Goal: Task Accomplishment & Management: Manage account settings

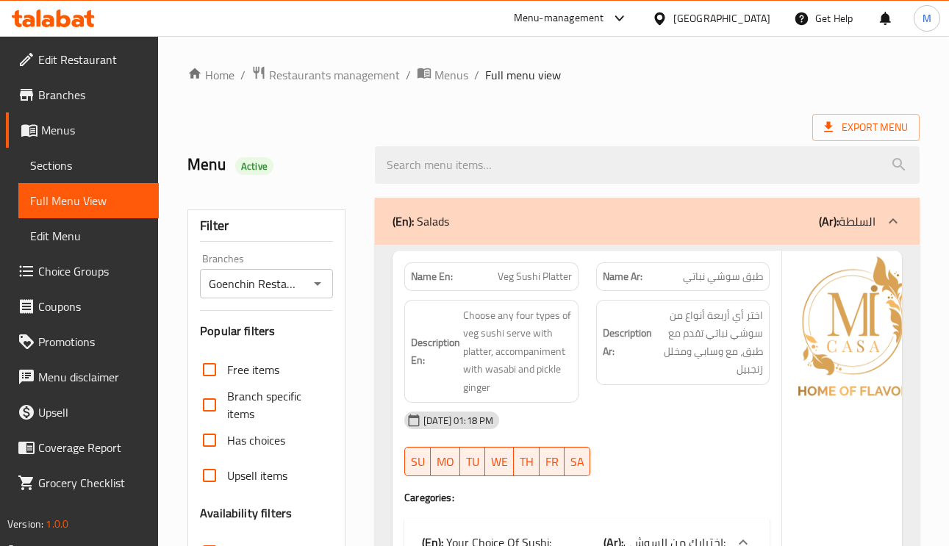
drag, startPoint x: 746, startPoint y: 27, endPoint x: 720, endPoint y: 107, distance: 84.4
click at [746, 27] on div "Bahrain" at bounding box center [712, 18] width 142 height 35
click at [752, 11] on div "Bahrain" at bounding box center [722, 18] width 97 height 16
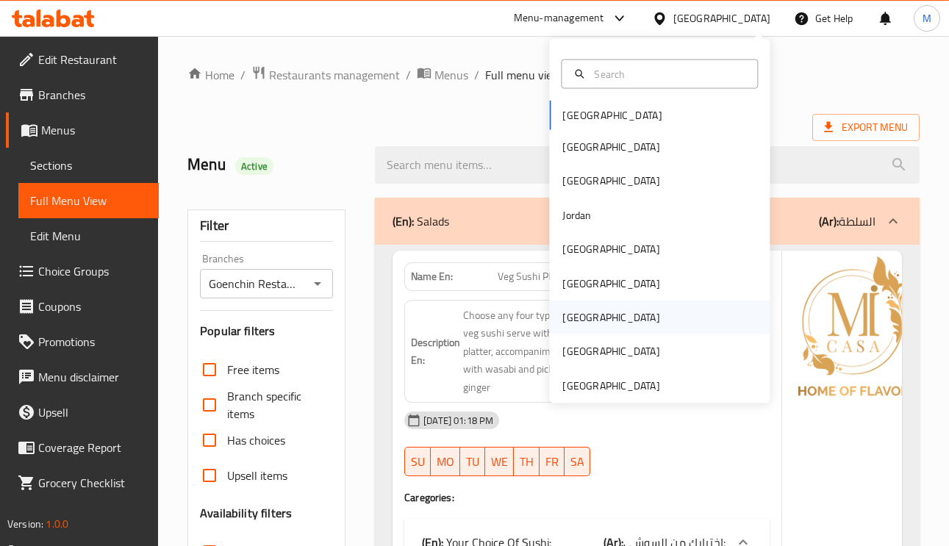
click at [566, 321] on div "[GEOGRAPHIC_DATA]" at bounding box center [611, 318] width 97 height 16
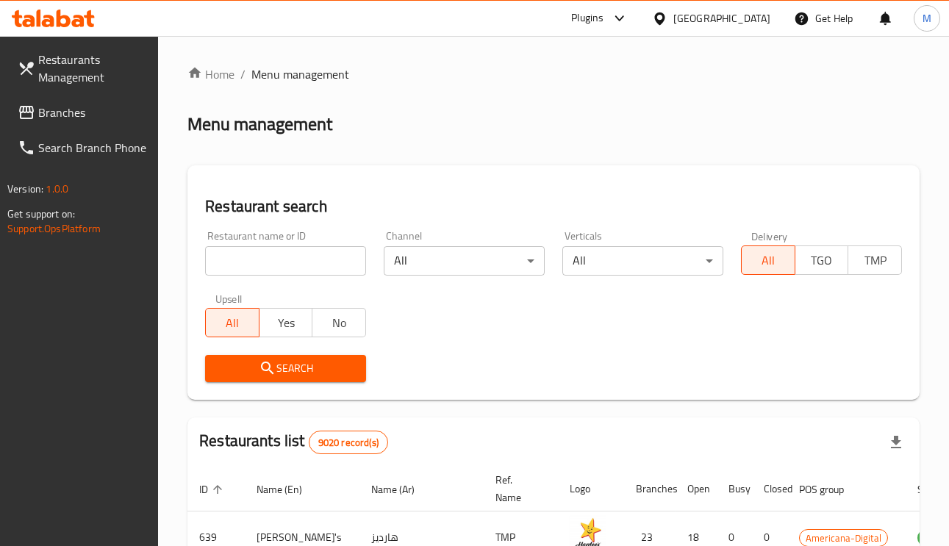
click at [321, 246] on input "search" at bounding box center [285, 260] width 161 height 29
paste input "Ninja Fuel Cafe"
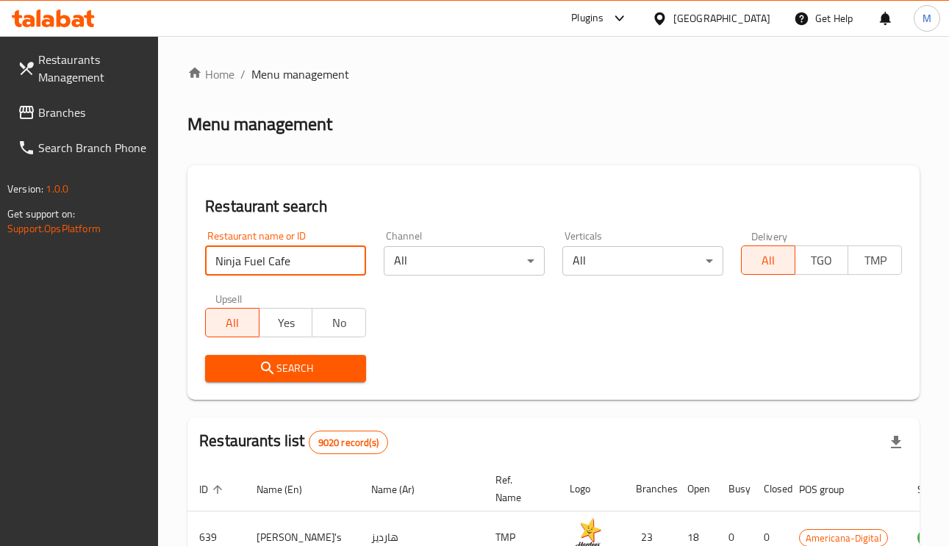
type input "Ninja Fuel Cafe"
click button "Search" at bounding box center [285, 368] width 161 height 27
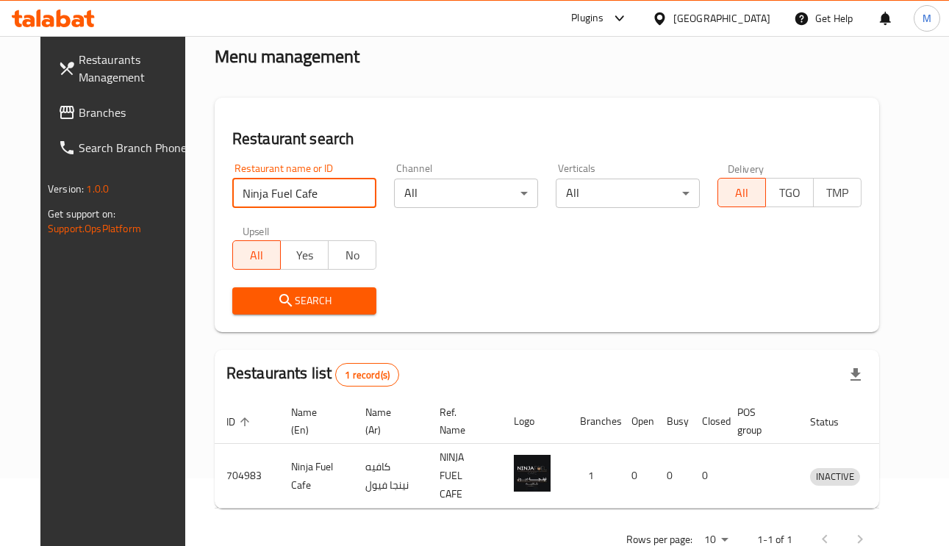
scroll to position [97, 0]
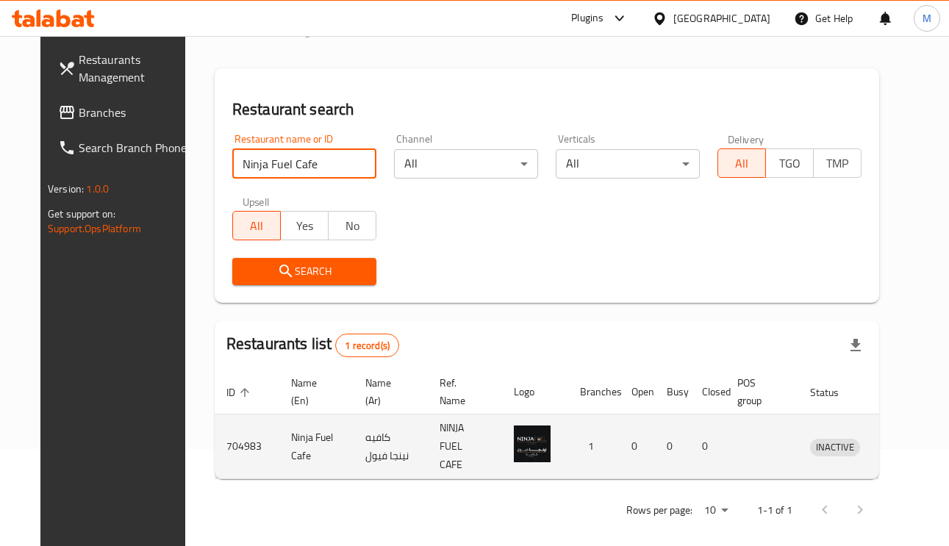
click at [890, 438] on icon "enhanced table" at bounding box center [899, 447] width 18 height 18
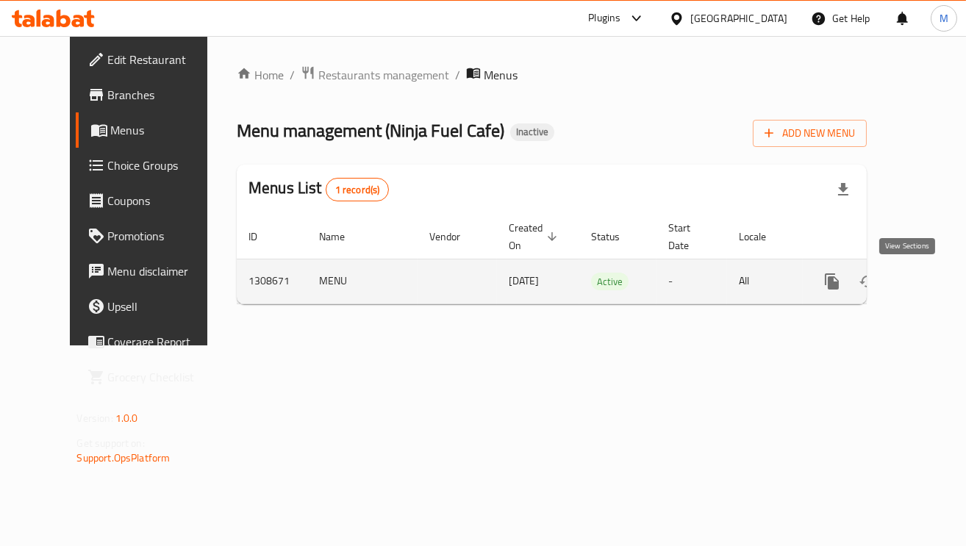
click at [930, 274] on icon "enhanced table" at bounding box center [939, 282] width 18 height 18
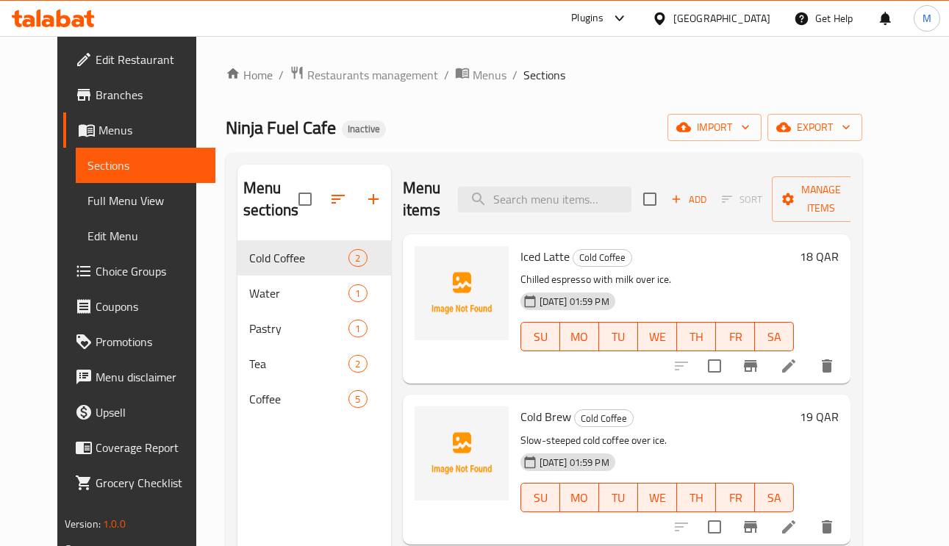
click at [88, 193] on span "Full Menu View" at bounding box center [146, 201] width 117 height 18
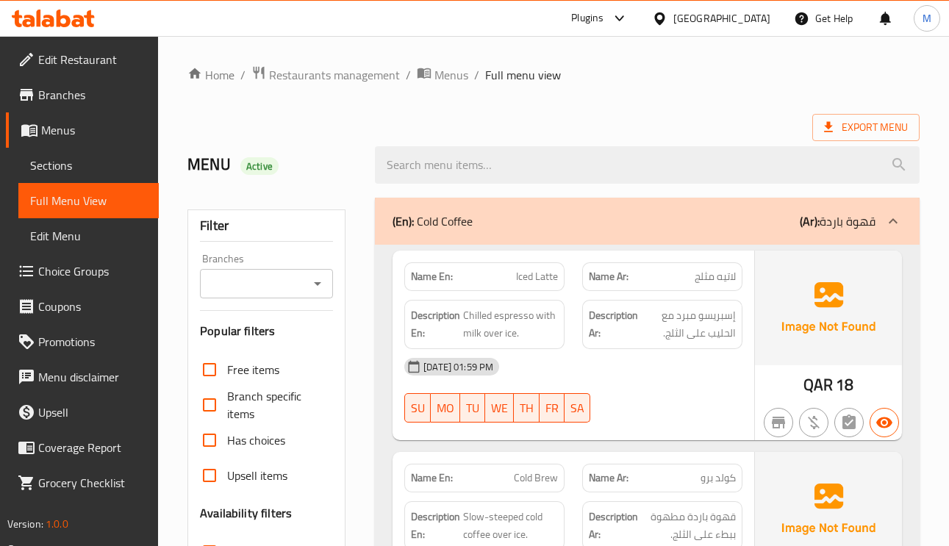
scroll to position [331, 0]
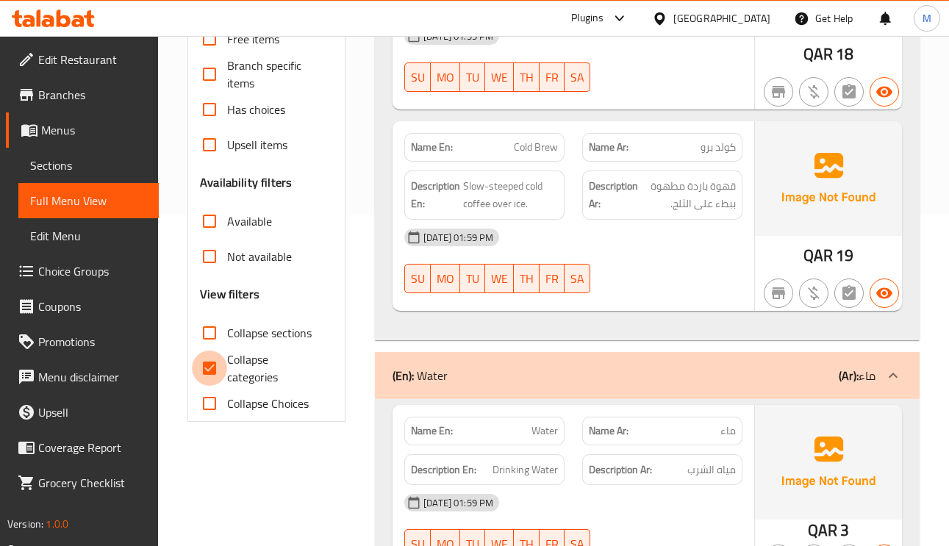
click at [199, 374] on input "Collapse categories" at bounding box center [209, 368] width 35 height 35
checkbox input "false"
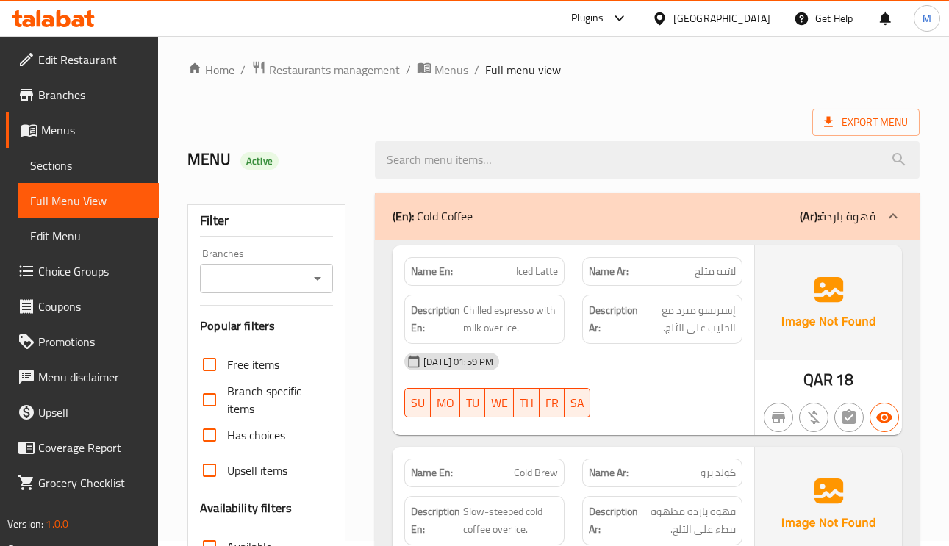
scroll to position [0, 0]
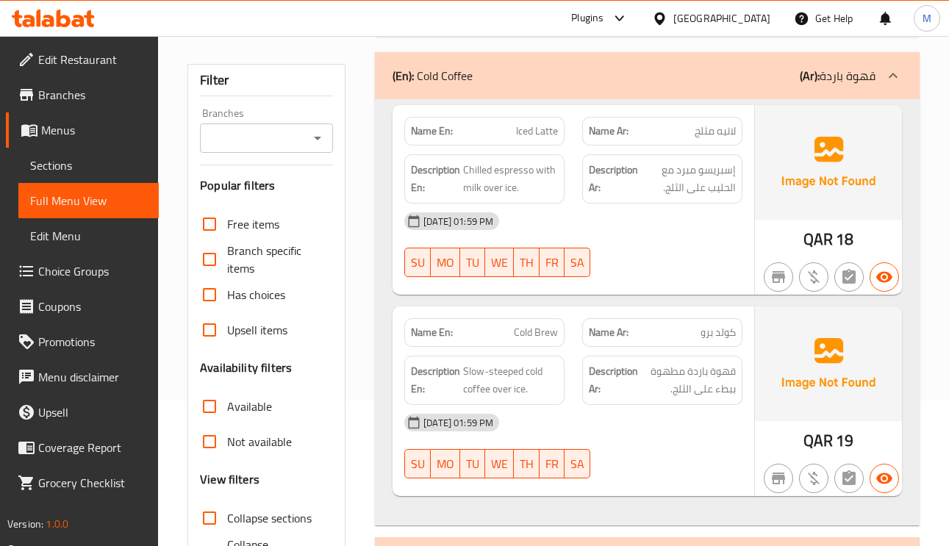
scroll to position [110, 0]
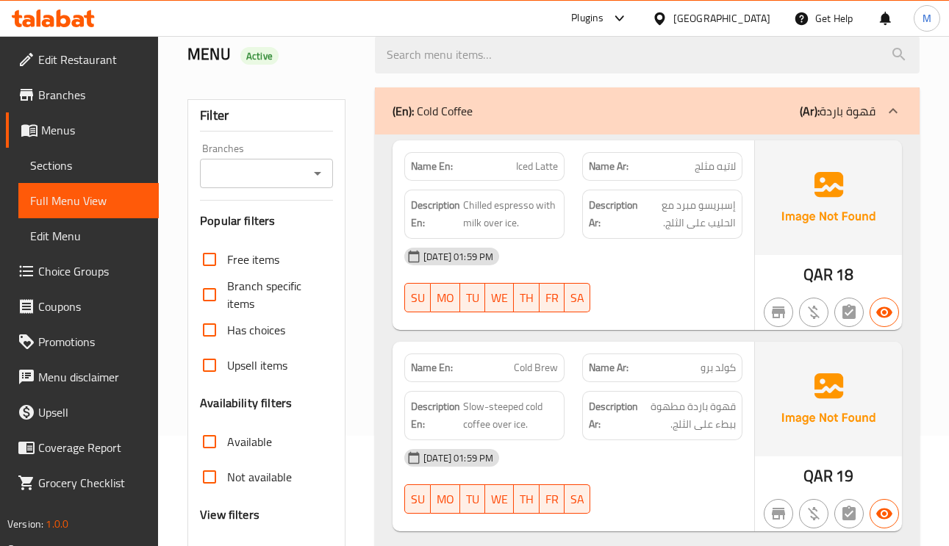
click at [46, 67] on link "Edit Restaurant" at bounding box center [82, 59] width 153 height 35
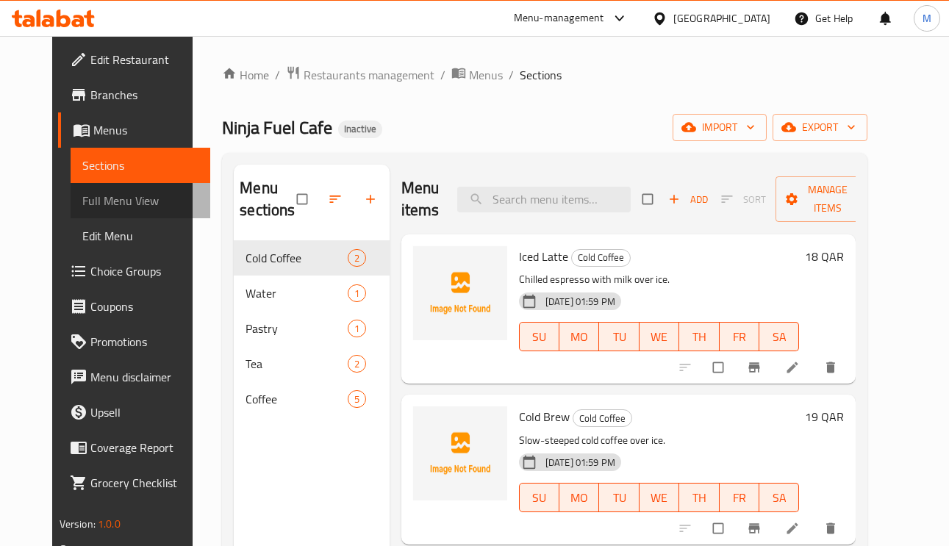
click at [82, 206] on span "Full Menu View" at bounding box center [140, 201] width 117 height 18
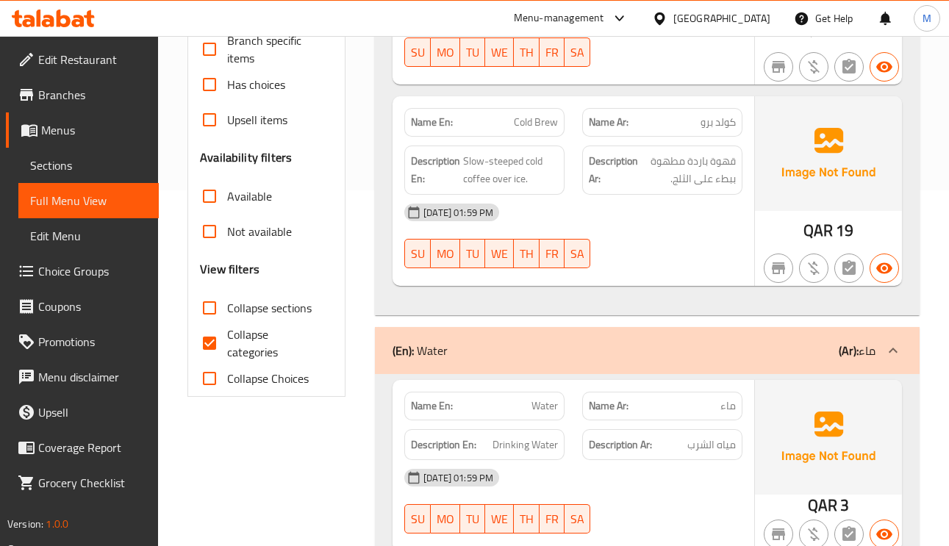
scroll to position [441, 0]
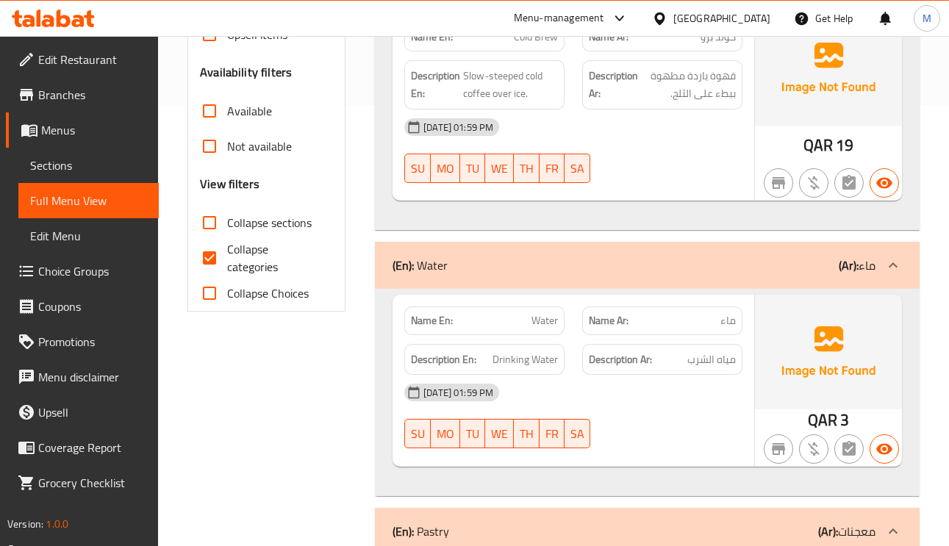
click at [207, 267] on input "Collapse categories" at bounding box center [209, 257] width 35 height 35
checkbox input "false"
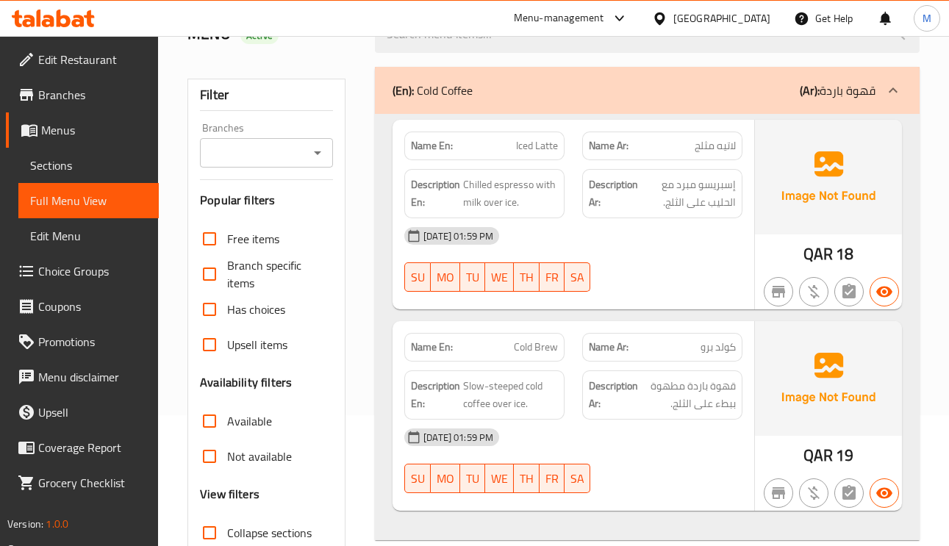
scroll to position [0, 0]
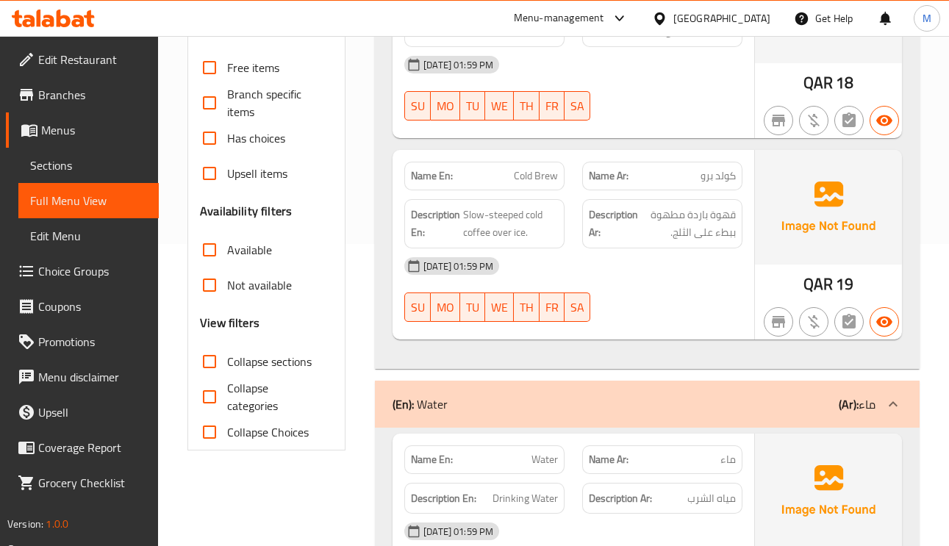
scroll to position [331, 0]
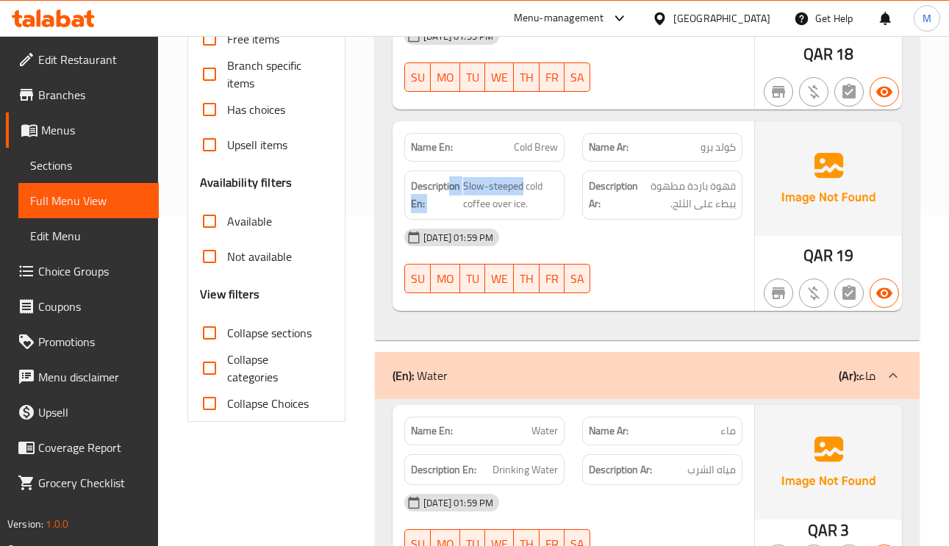
drag, startPoint x: 524, startPoint y: 187, endPoint x: 453, endPoint y: 180, distance: 70.9
click at [450, 180] on h6 "Description En: Slow-steeped cold coffee over ice." at bounding box center [484, 195] width 147 height 36
click at [503, 191] on span "Slow-steeped cold coffee over ice." at bounding box center [510, 195] width 95 height 36
click at [518, 188] on span "Slow-steeped cold coffee over ice." at bounding box center [510, 195] width 95 height 36
drag, startPoint x: 523, startPoint y: 191, endPoint x: 463, endPoint y: 190, distance: 60.3
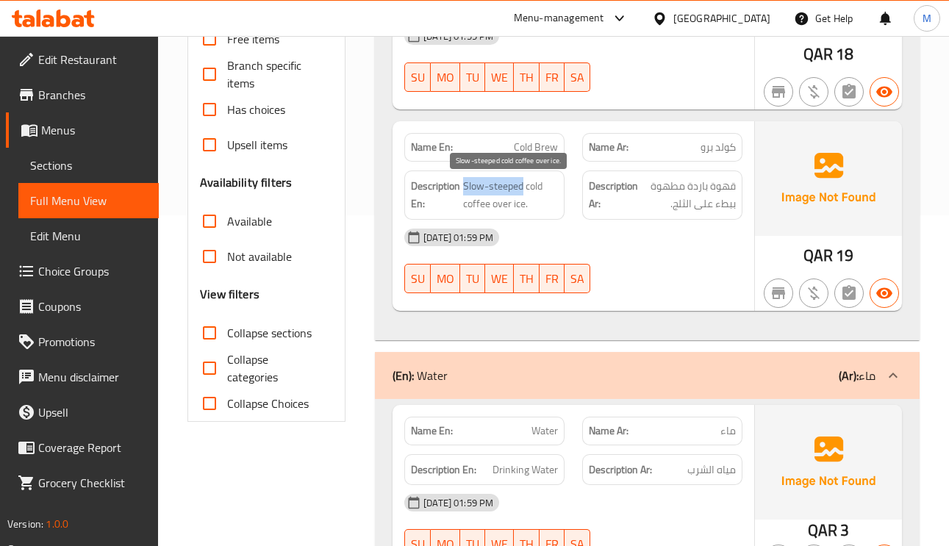
click at [463, 190] on span "Slow-steeped cold coffee over ice." at bounding box center [510, 195] width 95 height 36
copy span "Slow-steeped"
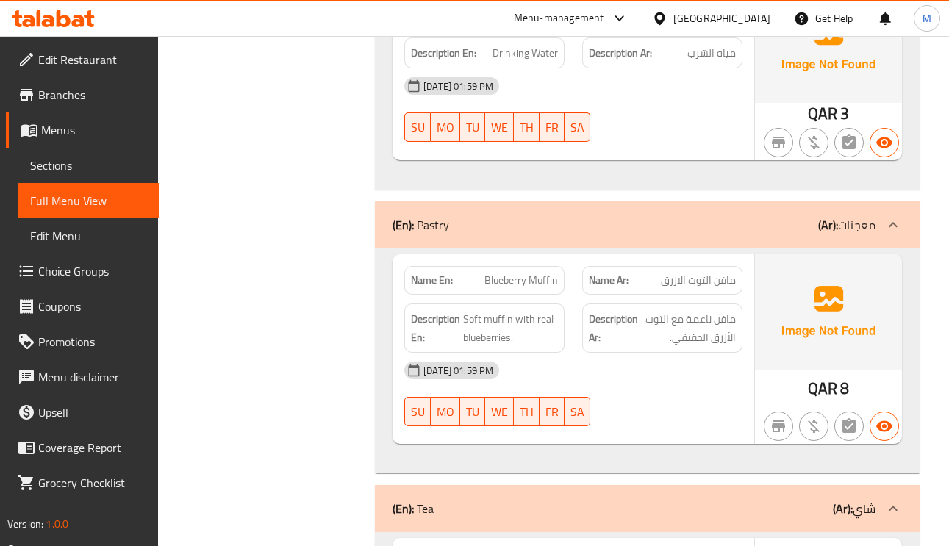
scroll to position [772, 0]
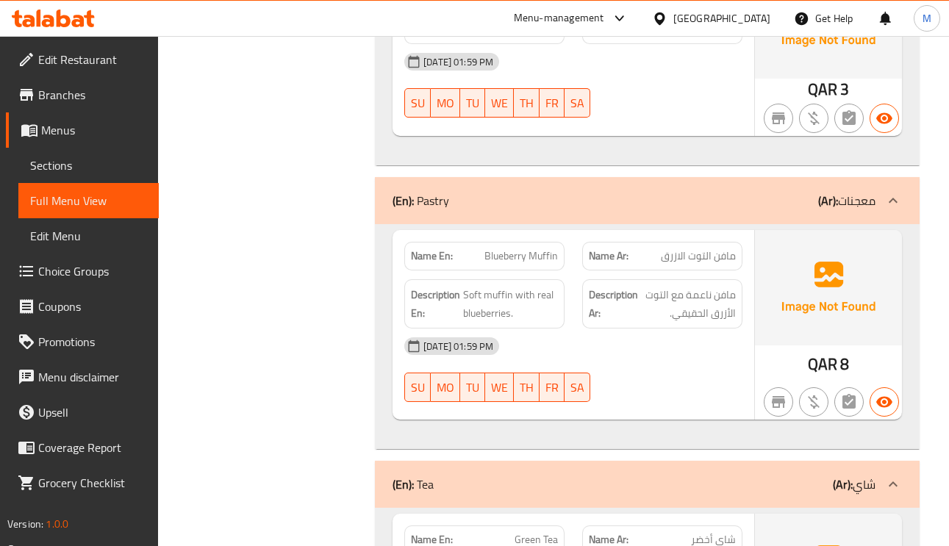
click at [523, 254] on span "Blueberry Muffin" at bounding box center [522, 256] width 74 height 15
click at [546, 297] on span "Soft muffin with real blueberries." at bounding box center [510, 304] width 95 height 36
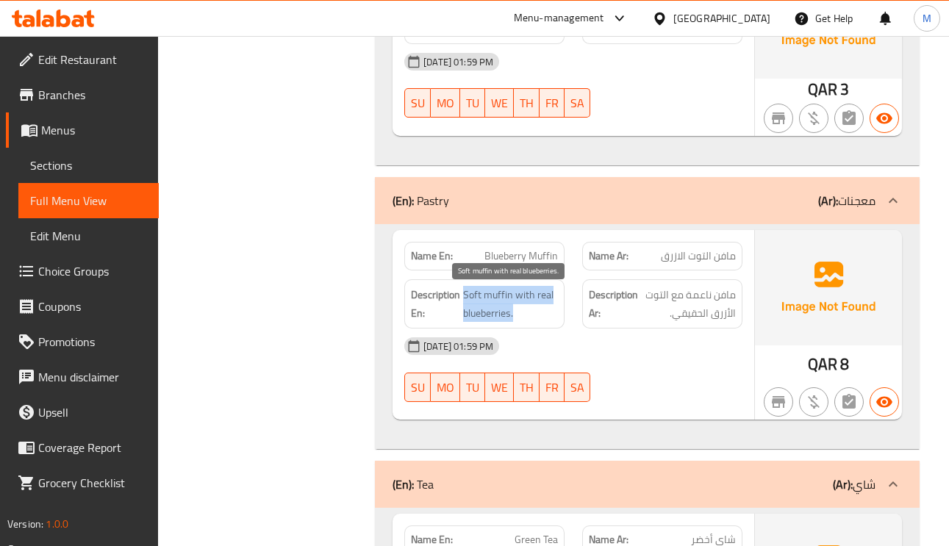
click at [546, 298] on span "Soft muffin with real blueberries." at bounding box center [510, 304] width 95 height 36
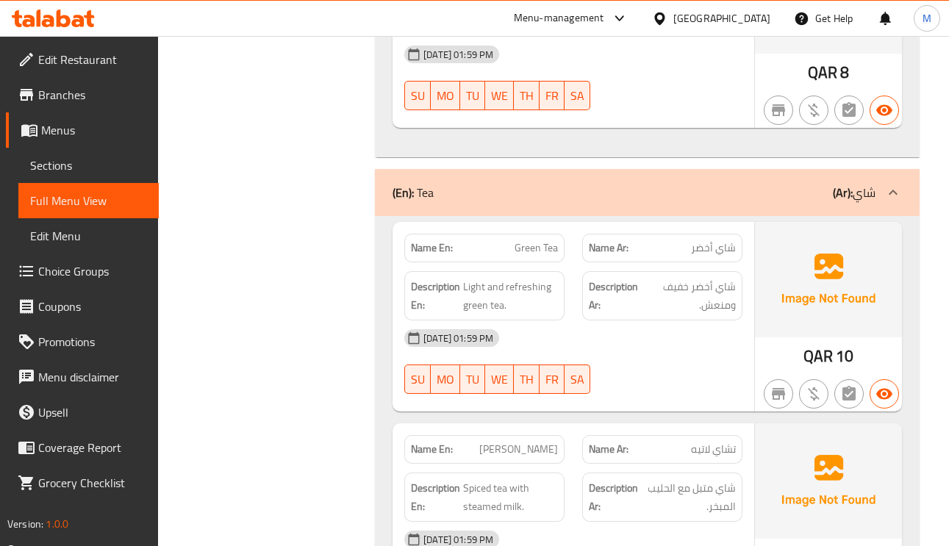
scroll to position [1103, 0]
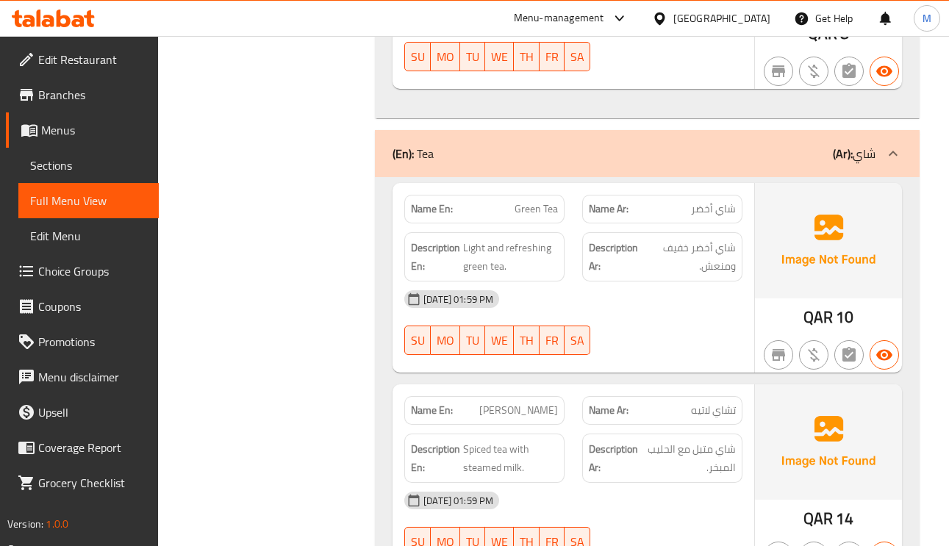
click at [516, 213] on span "Green Tea" at bounding box center [536, 208] width 43 height 15
click at [516, 213] on p "Name En: Green Tea" at bounding box center [484, 208] width 147 height 15
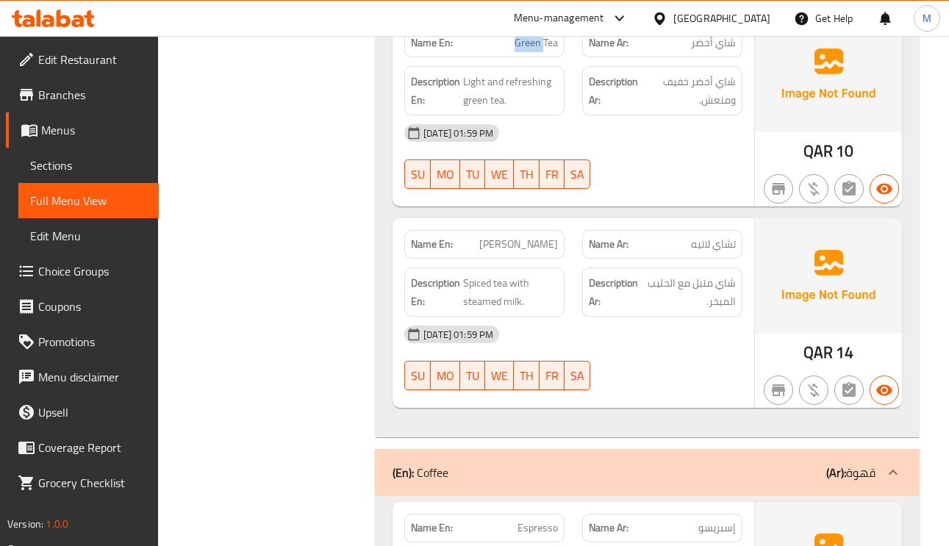
scroll to position [1324, 0]
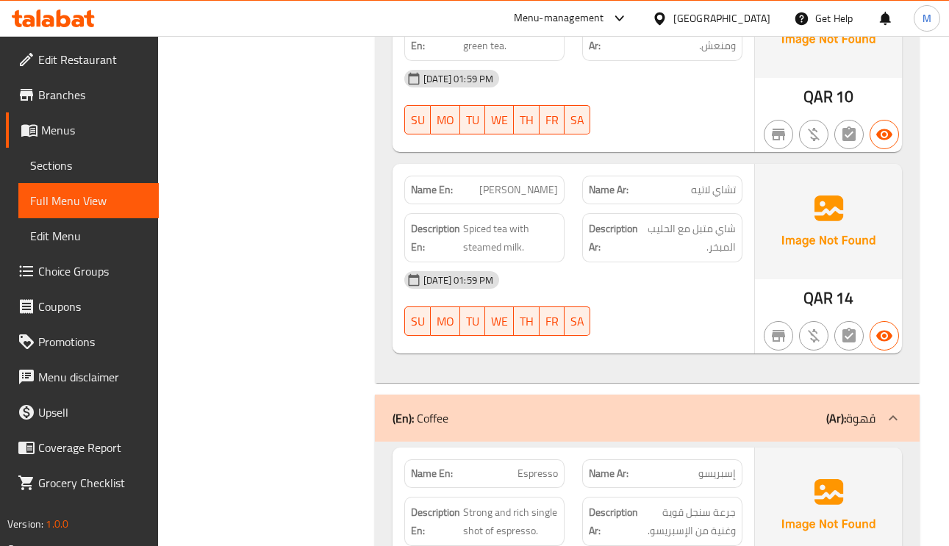
click at [547, 193] on span "[PERSON_NAME]" at bounding box center [518, 189] width 79 height 15
copy span "[PERSON_NAME]"
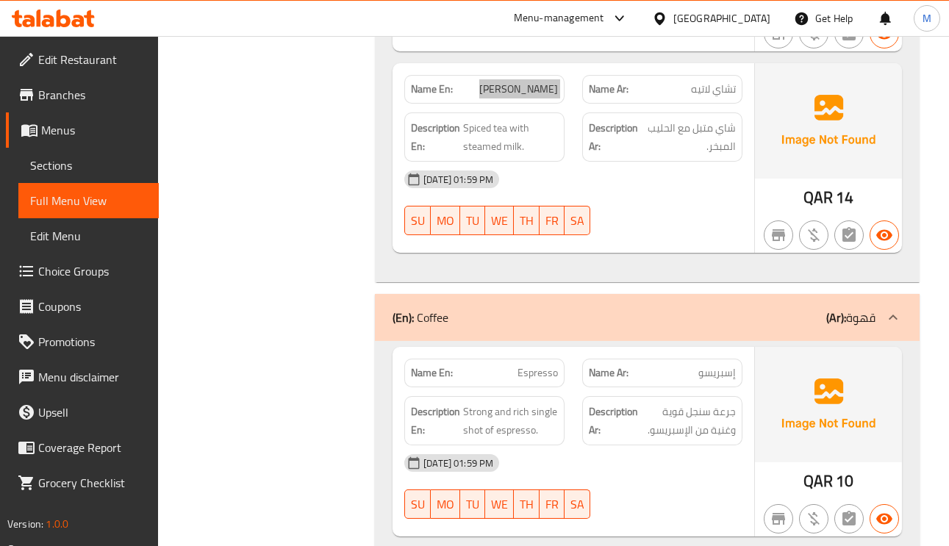
scroll to position [1544, 0]
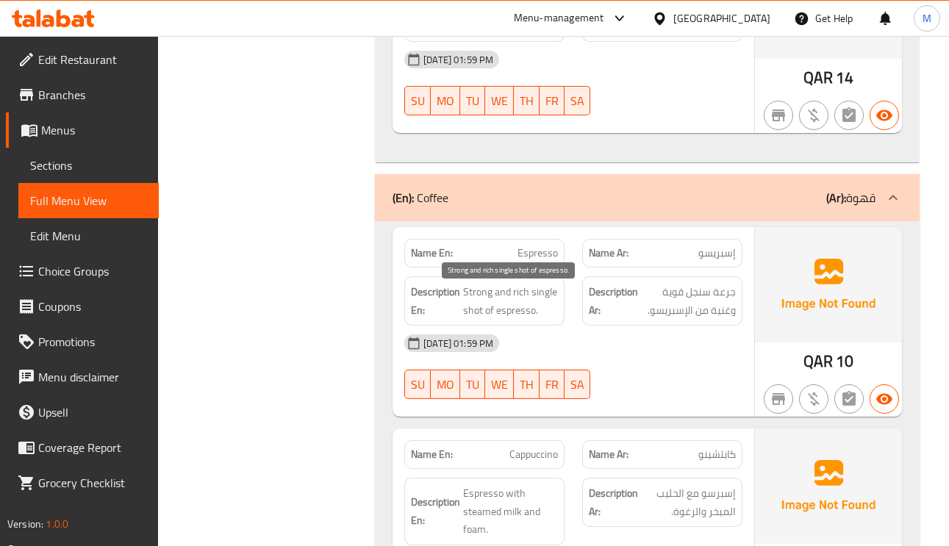
click at [542, 298] on span "Strong and rich single shot of espresso." at bounding box center [510, 301] width 95 height 36
click at [541, 305] on span "Strong and rich single shot of espresso." at bounding box center [510, 301] width 95 height 36
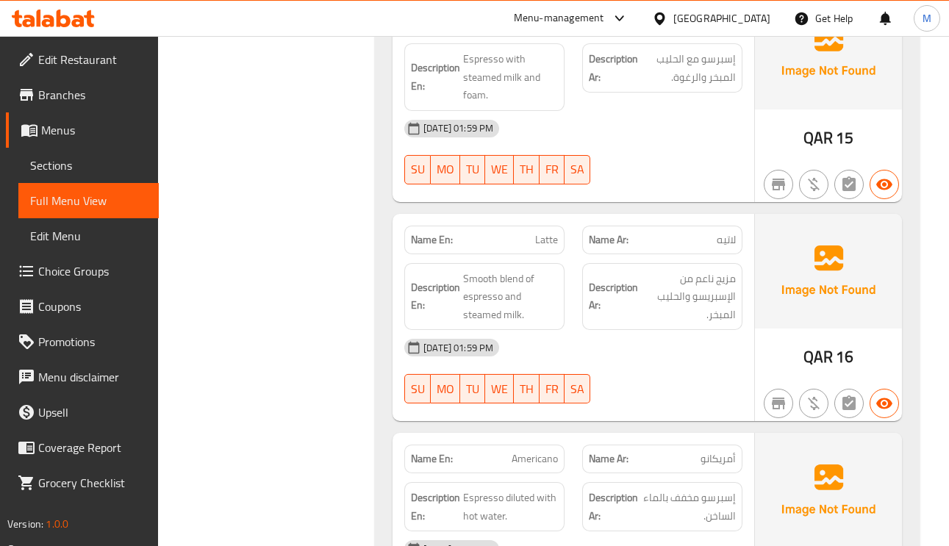
scroll to position [1986, 0]
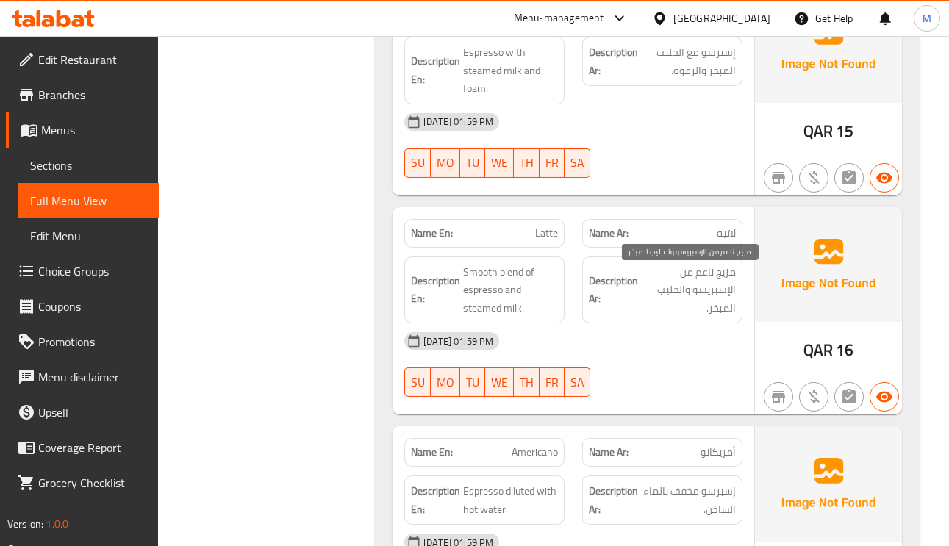
click at [670, 307] on span "مزيج ناعم من الإسبريسو والحليب المبخر." at bounding box center [688, 290] width 95 height 54
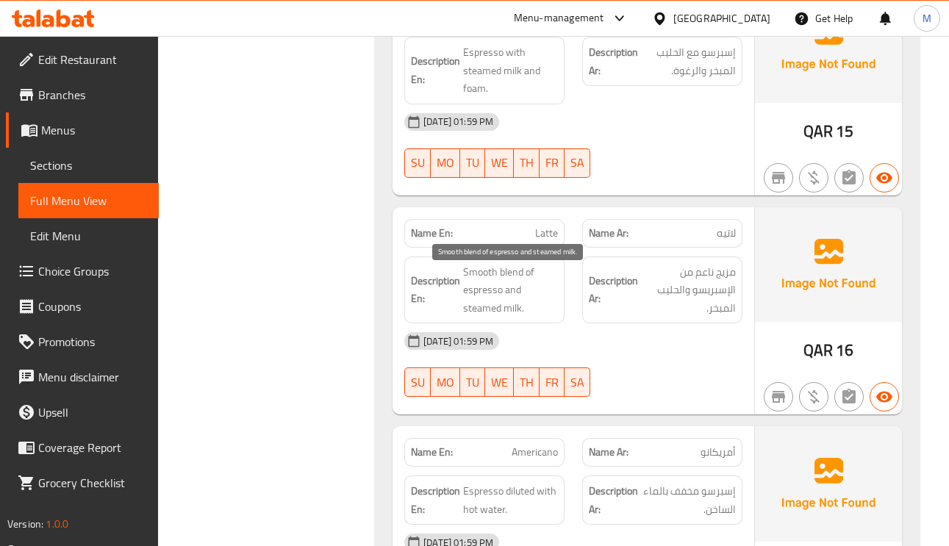
click at [484, 299] on span "Smooth blend of espresso and steamed milk." at bounding box center [510, 290] width 95 height 54
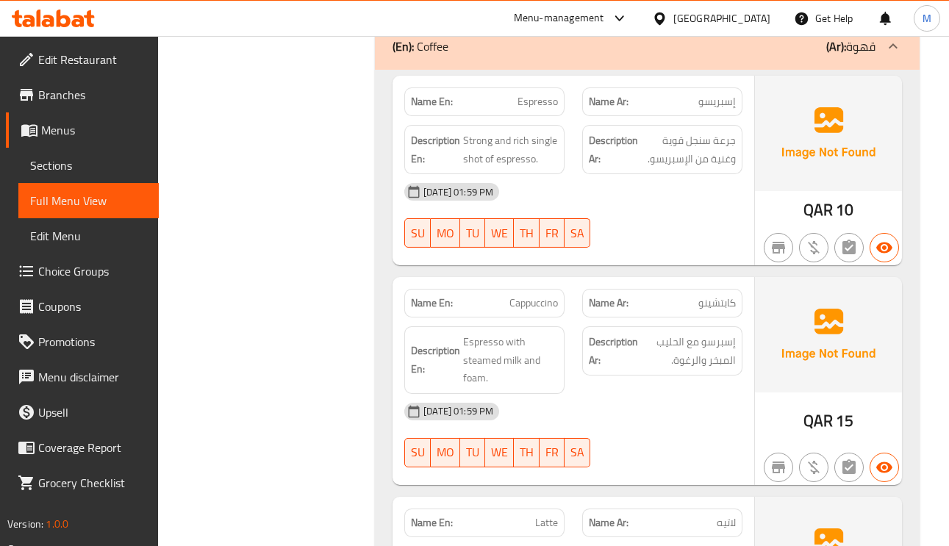
scroll to position [1570, 0]
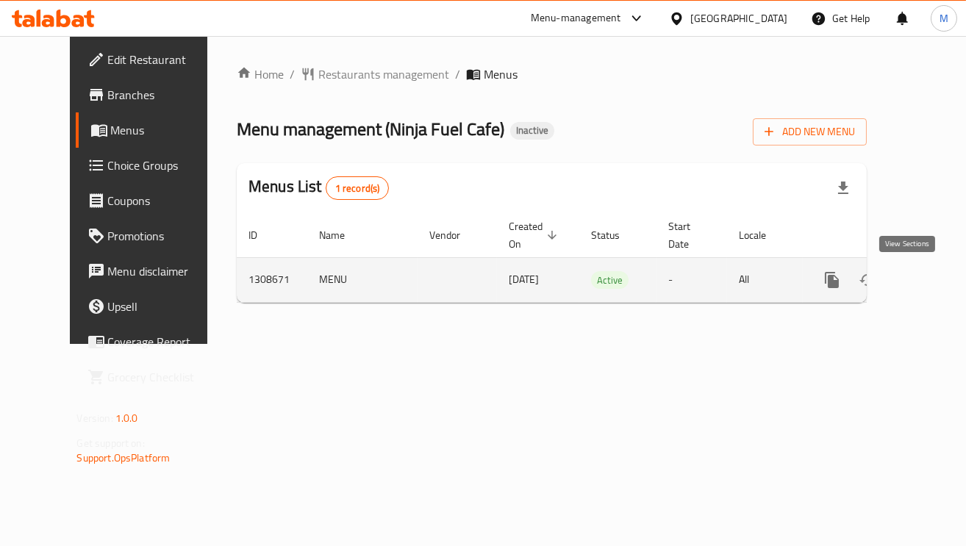
click at [930, 273] on icon "enhanced table" at bounding box center [939, 280] width 18 height 18
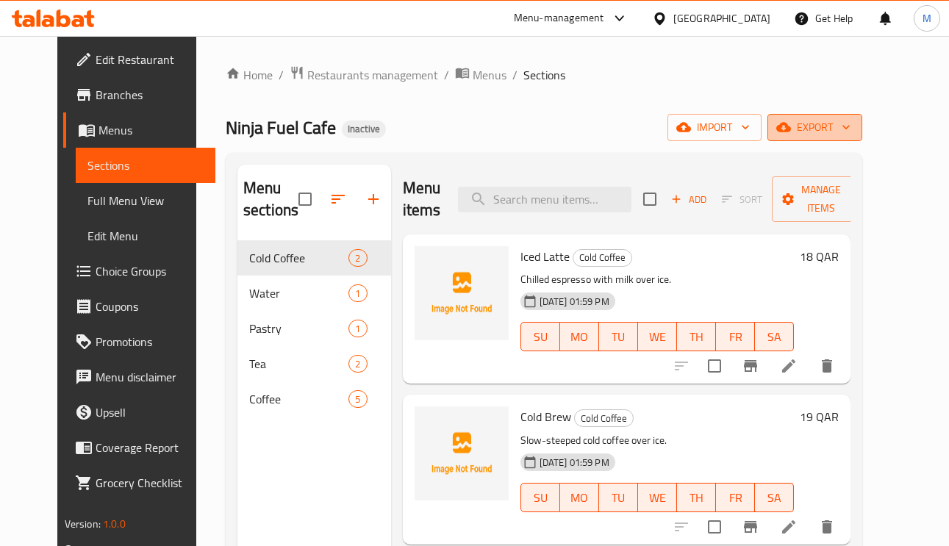
click at [851, 121] on span "export" at bounding box center [815, 127] width 71 height 18
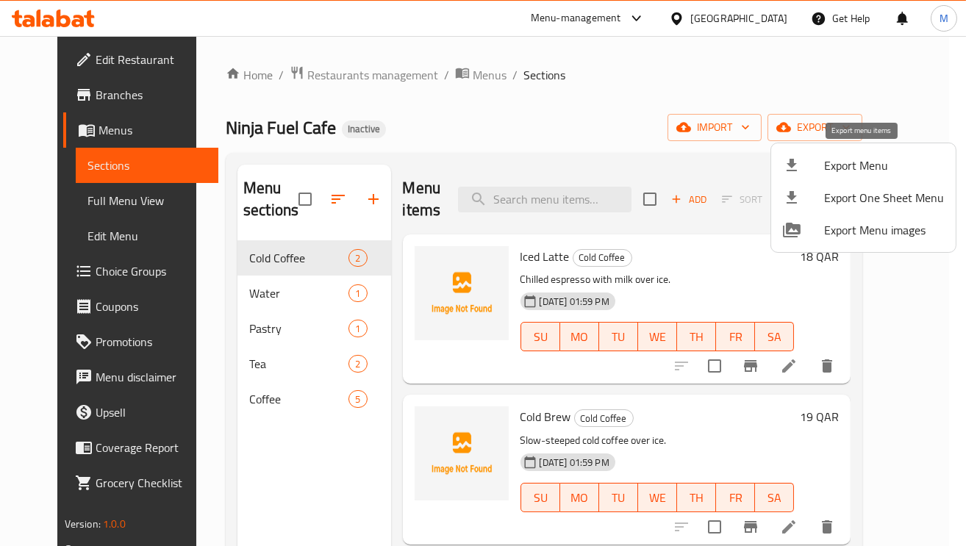
click at [834, 171] on span "Export Menu" at bounding box center [884, 166] width 120 height 18
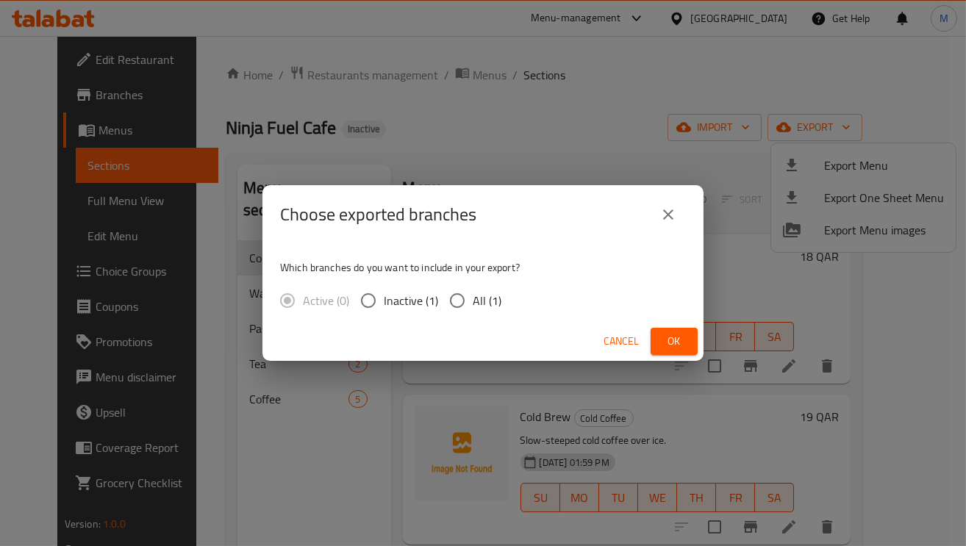
drag, startPoint x: 469, startPoint y: 303, endPoint x: 525, endPoint y: 312, distance: 56.6
click at [479, 301] on label "All (1)" at bounding box center [472, 300] width 60 height 31
click at [473, 301] on input "All (1)" at bounding box center [457, 300] width 31 height 31
radio input "true"
click at [674, 340] on span "Ok" at bounding box center [675, 341] width 24 height 18
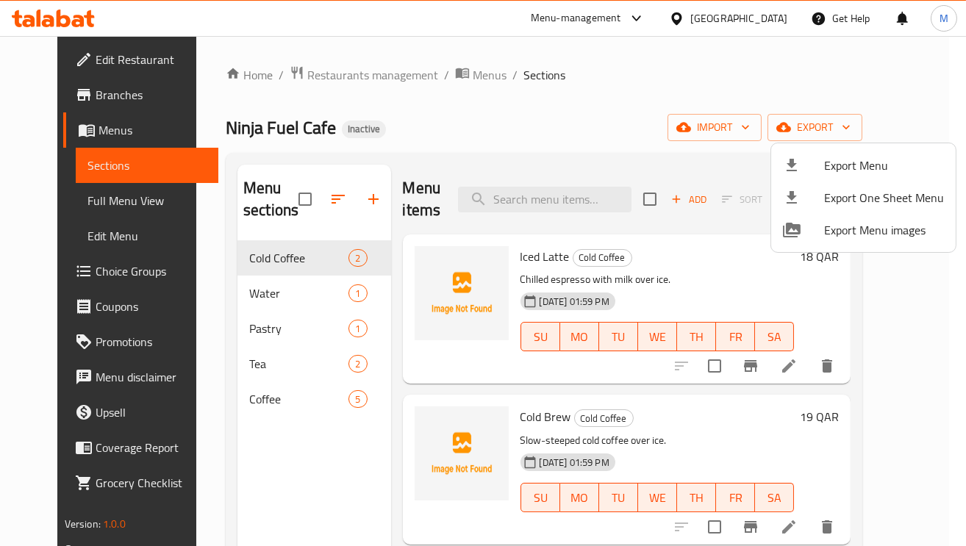
click at [415, 133] on div at bounding box center [483, 273] width 966 height 546
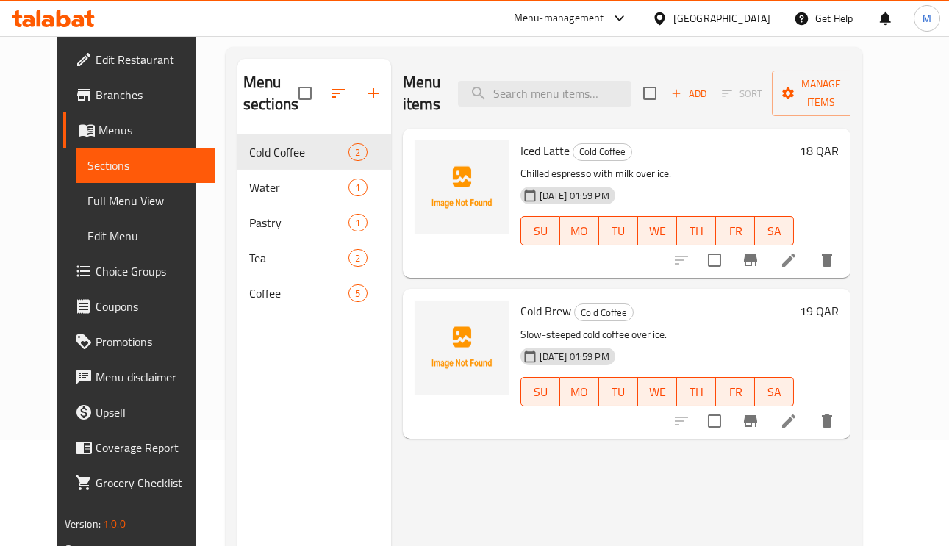
scroll to position [110, 0]
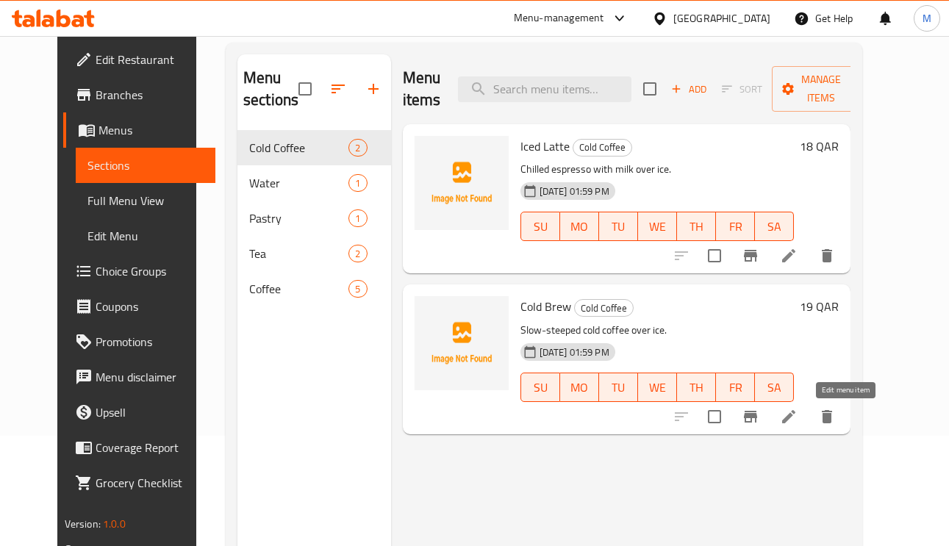
click at [798, 421] on icon at bounding box center [789, 417] width 18 height 18
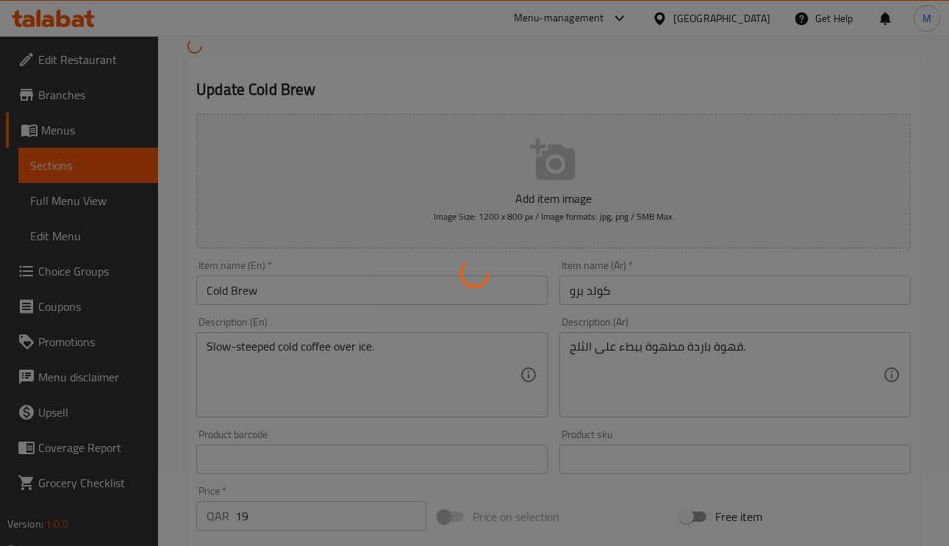
scroll to position [331, 0]
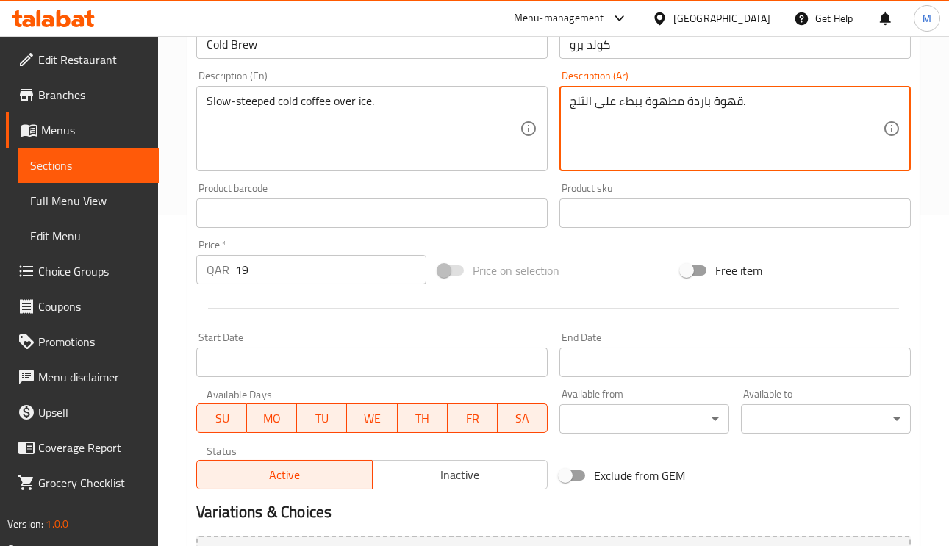
drag, startPoint x: 674, startPoint y: 107, endPoint x: 646, endPoint y: 107, distance: 27.2
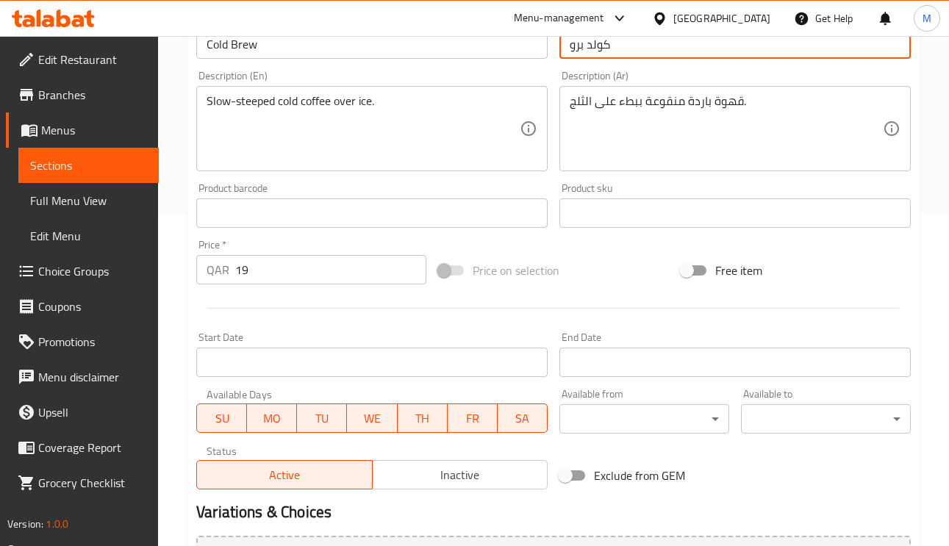
click at [753, 53] on input "كولد برو" at bounding box center [736, 43] width 352 height 29
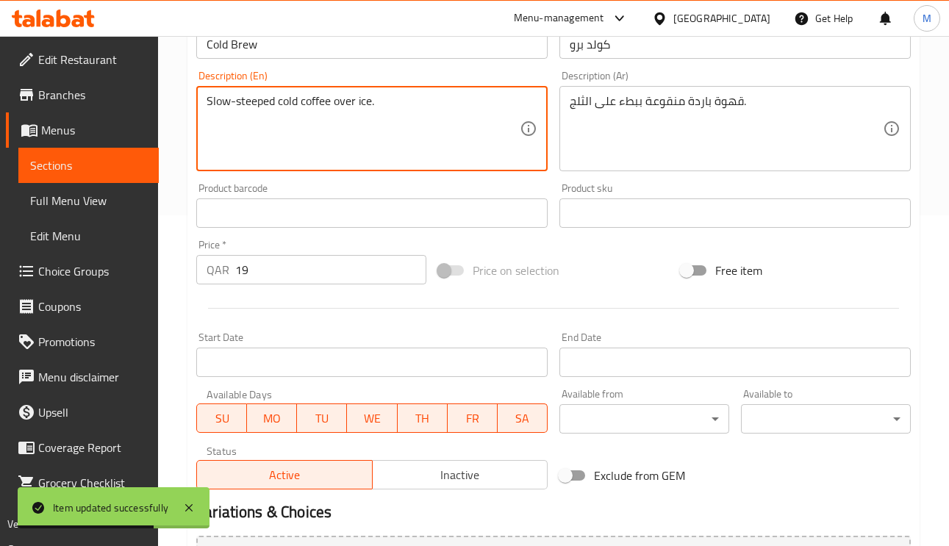
drag, startPoint x: 371, startPoint y: 102, endPoint x: 336, endPoint y: 101, distance: 35.3
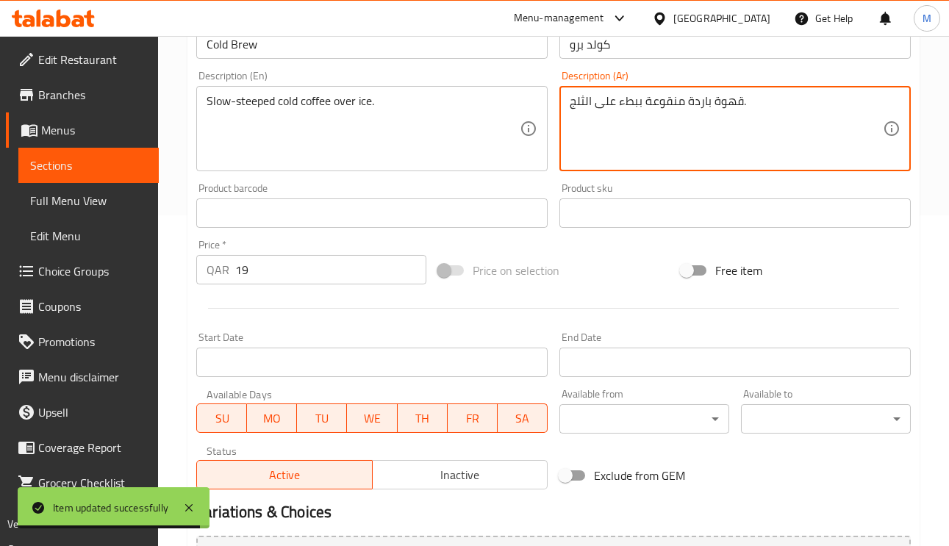
click at [610, 104] on textarea "قهوة باردة منقوعة ببطء على الثلج." at bounding box center [726, 129] width 313 height 70
paste textarea "فوق"
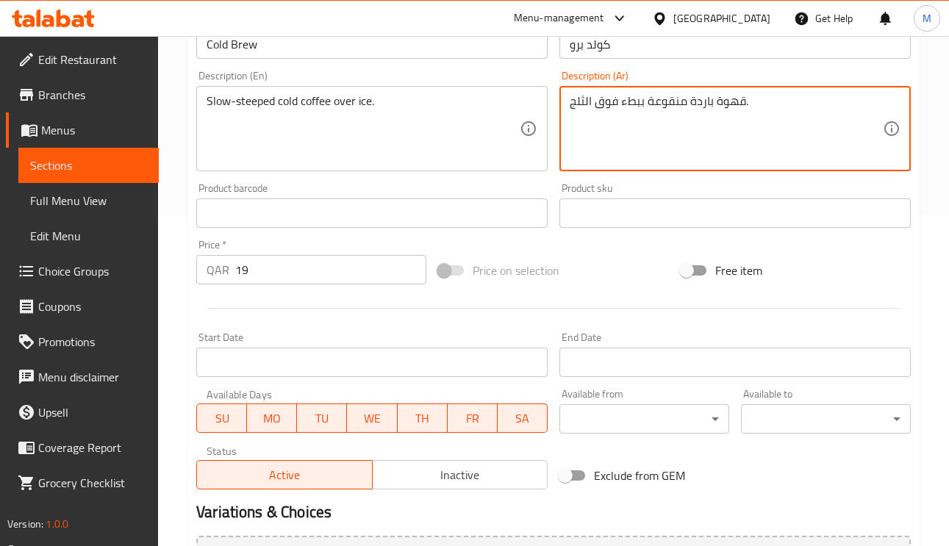
type textarea "قهوة باردة منقوعة ببطء فوق الثلج."
click at [646, 54] on input "كولد برو" at bounding box center [736, 43] width 352 height 29
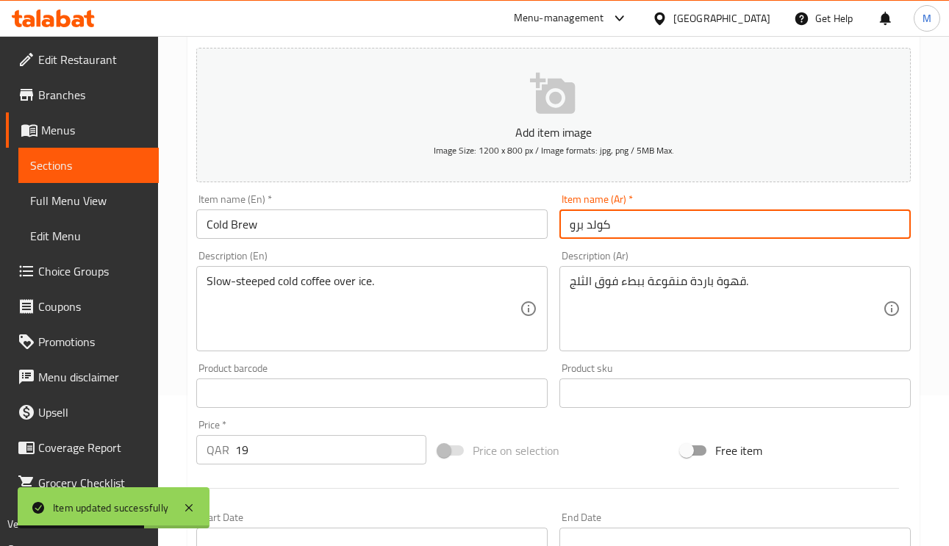
scroll to position [0, 0]
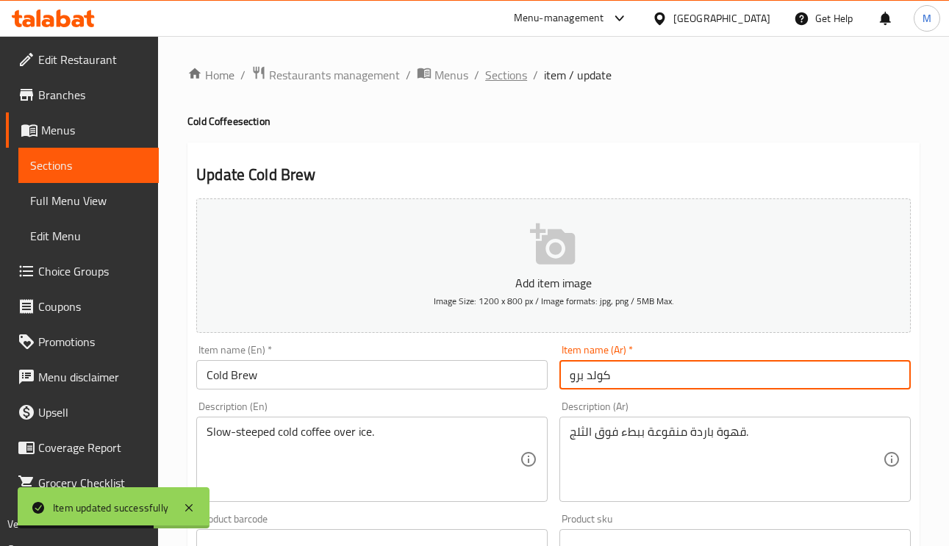
click at [491, 73] on span "Sections" at bounding box center [506, 75] width 42 height 18
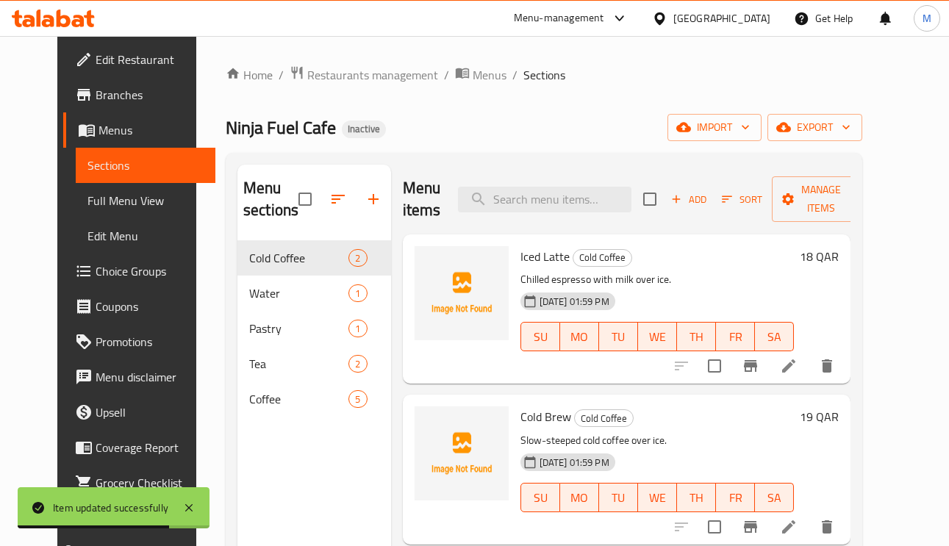
drag, startPoint x: 547, startPoint y: 218, endPoint x: 547, endPoint y: 199, distance: 19.1
click at [543, 216] on div "Menu items Add Sort Manage items" at bounding box center [627, 200] width 449 height 70
paste input "[PERSON_NAME]"
type input "[PERSON_NAME]"
click at [547, 198] on input "[PERSON_NAME]" at bounding box center [545, 200] width 174 height 26
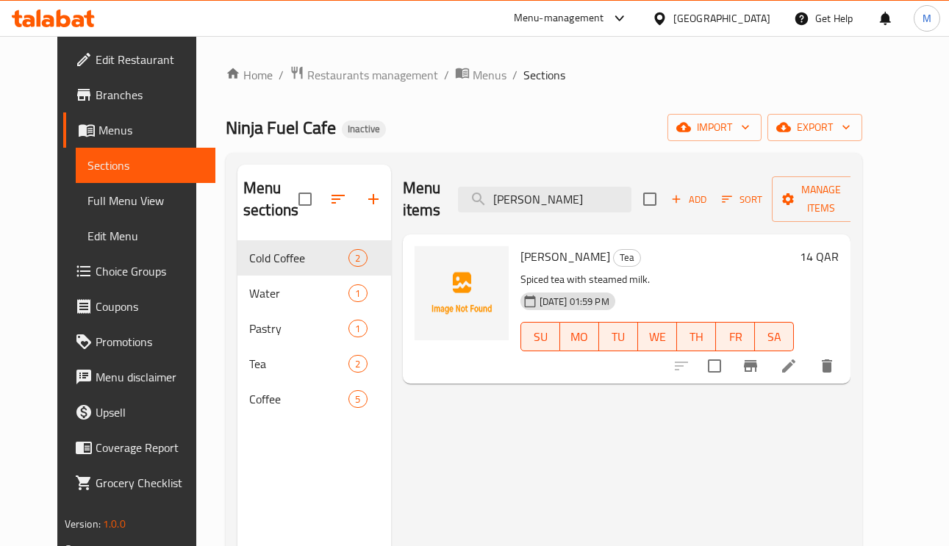
click at [798, 374] on icon at bounding box center [789, 366] width 18 height 18
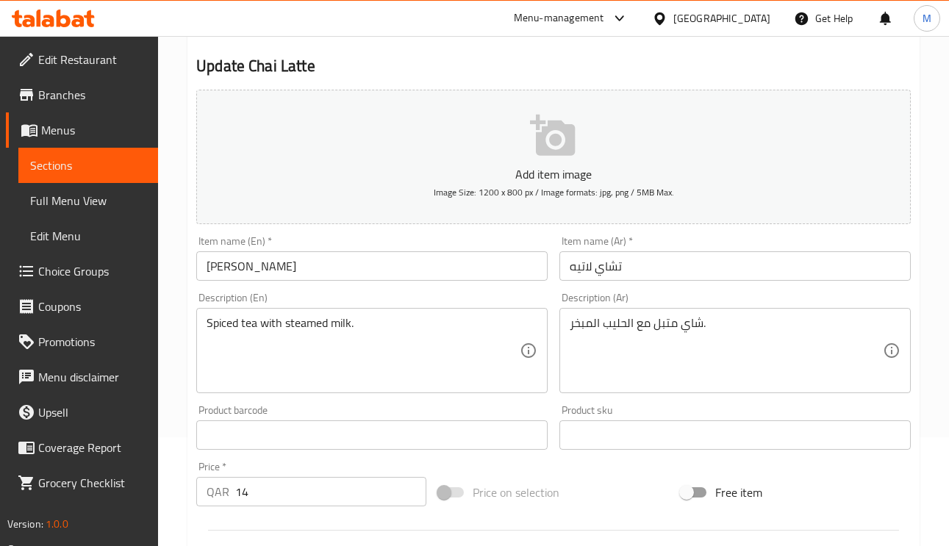
scroll to position [110, 0]
click at [618, 271] on input "تشاي لاتيه" at bounding box center [736, 264] width 352 height 29
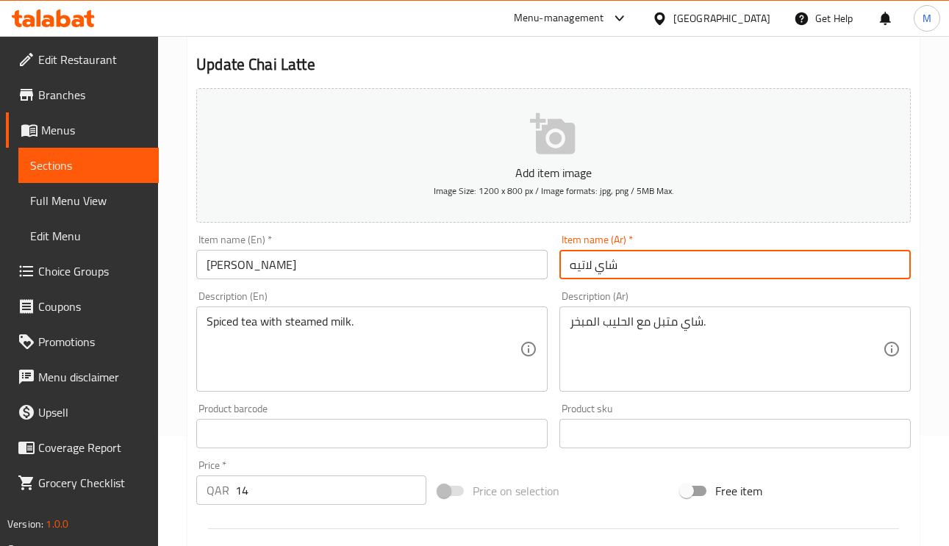
type input "شاي لاتيه"
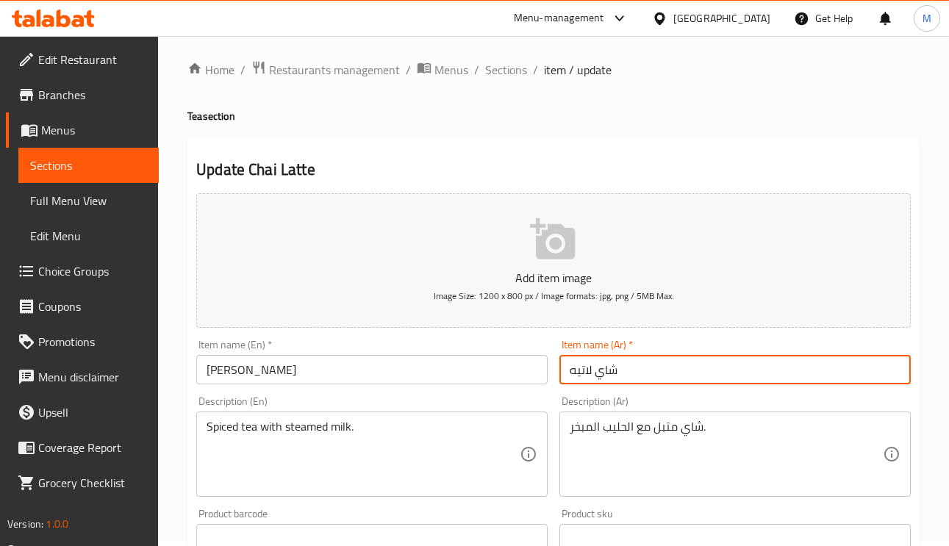
scroll to position [0, 0]
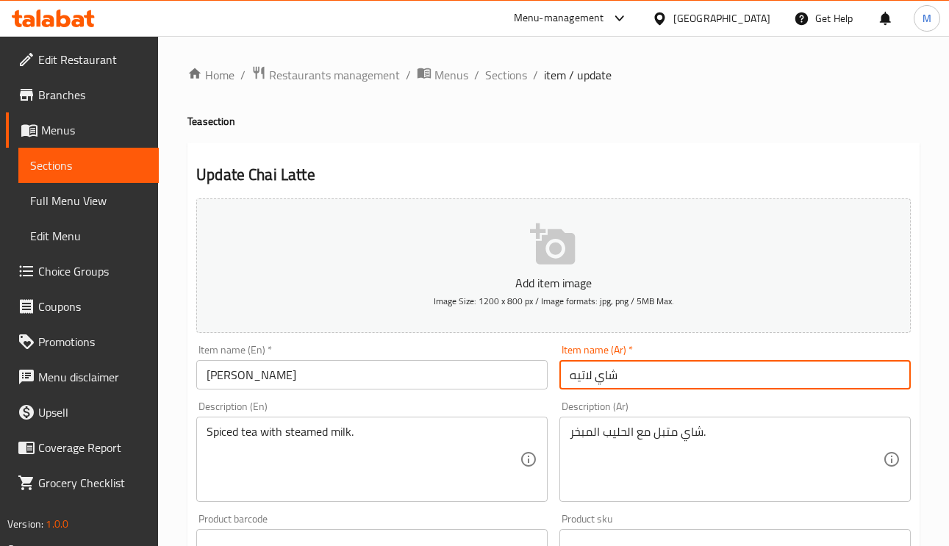
click at [62, 57] on span "Edit Restaurant" at bounding box center [92, 60] width 109 height 18
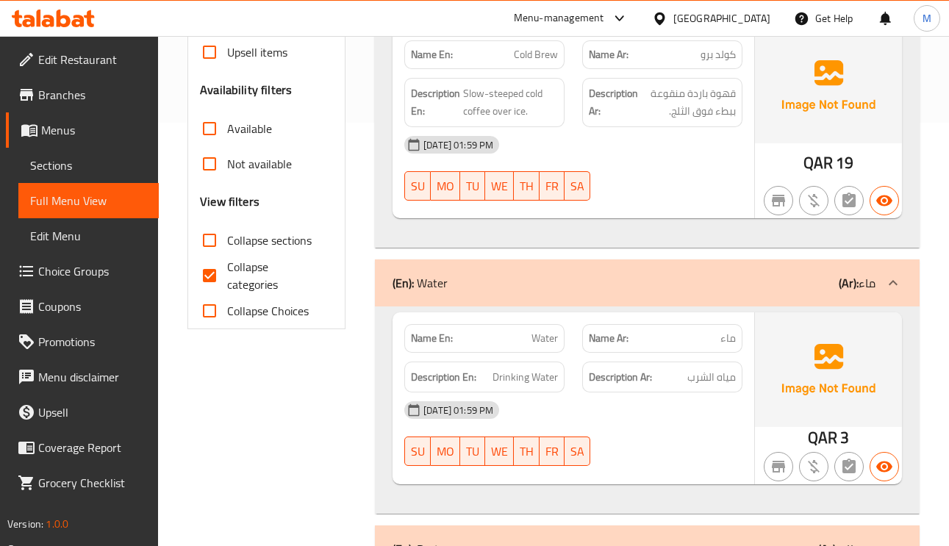
scroll to position [441, 0]
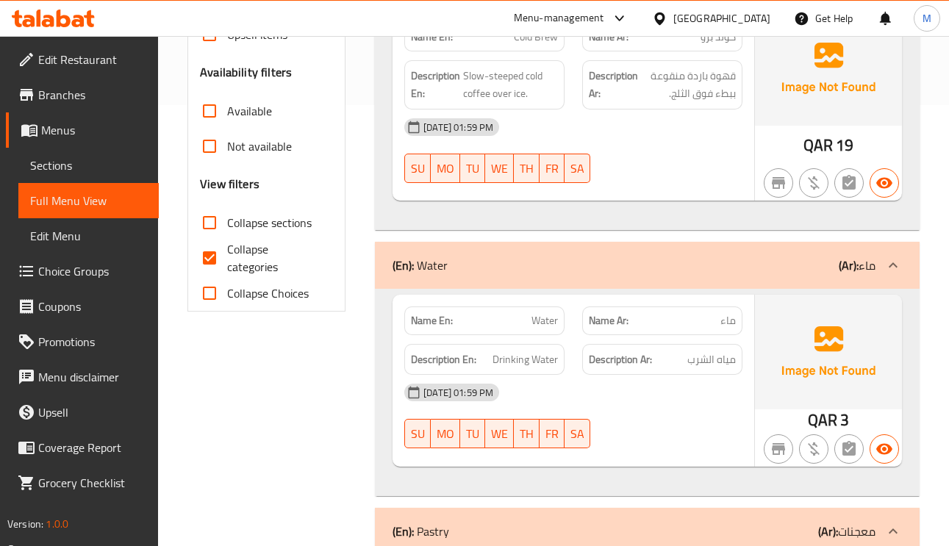
click at [210, 247] on input "Collapse categories" at bounding box center [209, 257] width 35 height 35
checkbox input "false"
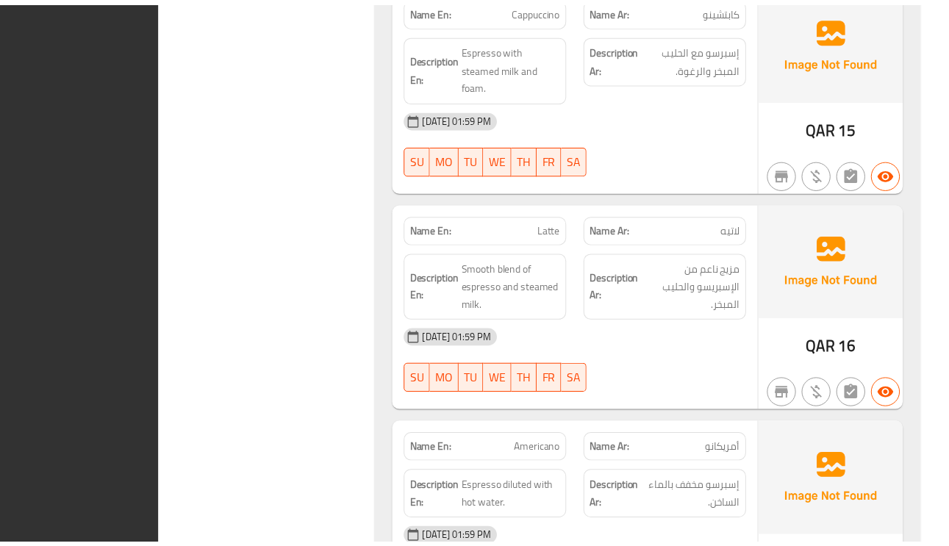
scroll to position [2342, 0]
